Goal: Task Accomplishment & Management: Manage account settings

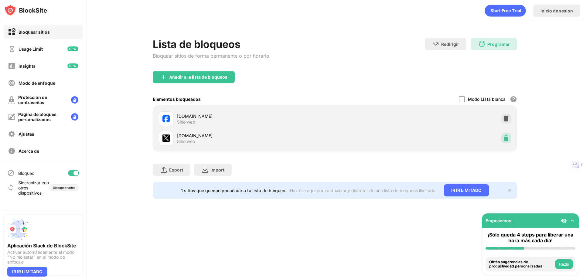
click at [505, 142] on div at bounding box center [506, 138] width 10 height 10
